Goal: Task Accomplishment & Management: Complete application form

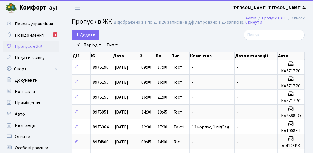
select select "25"
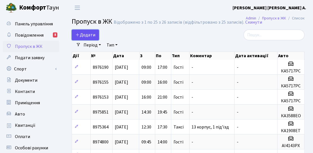
click at [78, 31] on link "Додати" at bounding box center [85, 35] width 27 height 11
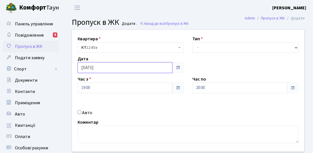
click at [92, 71] on input "[DATE]" at bounding box center [125, 67] width 95 height 11
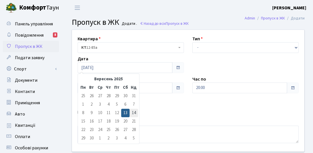
click at [132, 111] on td "14" at bounding box center [134, 113] width 8 height 8
type input "[DATE]"
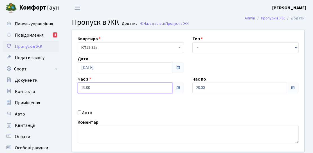
click at [99, 89] on input "19:00" at bounding box center [125, 87] width 95 height 11
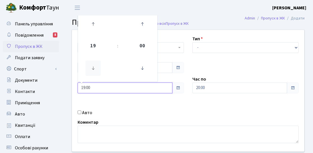
click at [95, 71] on icon at bounding box center [93, 68] width 15 height 15
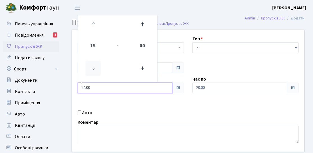
click at [95, 71] on icon at bounding box center [93, 68] width 15 height 15
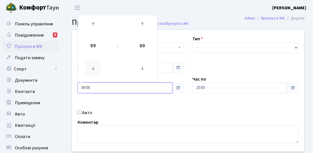
click at [95, 71] on icon at bounding box center [93, 68] width 15 height 15
type input "06:00"
click at [222, 97] on div "Квартира <b>КТ</b>&nbsp;&nbsp;&nbsp;&nbsp;12-85а КТ 12-85а Тип - Доставка Таксі…" at bounding box center [188, 91] width 241 height 122
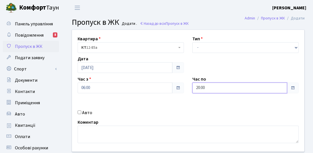
click at [222, 93] on input "20:00" at bounding box center [239, 87] width 95 height 11
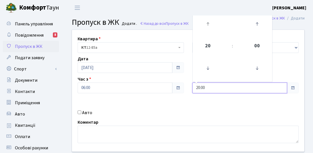
click at [210, 33] on link at bounding box center [208, 24] width 17 height 20
type input "21:00"
click at [183, 89] on span at bounding box center [178, 87] width 12 height 11
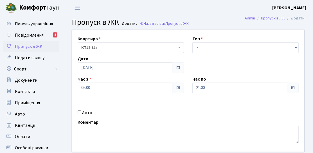
click at [199, 55] on div "Квартира <b>КТ</b>&nbsp;&nbsp;&nbsp;&nbsp;12-85а КТ 12-85а Тип - Доставка Таксі…" at bounding box center [188, 91] width 241 height 122
click at [200, 52] on select "- Доставка Таксі Гості Сервіс" at bounding box center [245, 47] width 106 height 11
select select "3"
click at [192, 42] on select "- Доставка Таксі Гості Сервіс" at bounding box center [245, 47] width 106 height 11
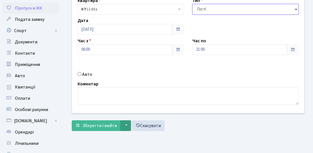
scroll to position [56, 0]
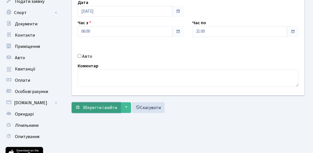
click at [105, 107] on span "Зберегти і вийти" at bounding box center [99, 107] width 35 height 6
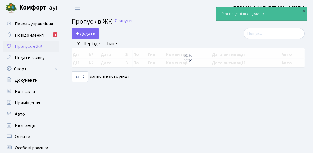
select select "25"
